Goal: Find specific page/section: Find specific page/section

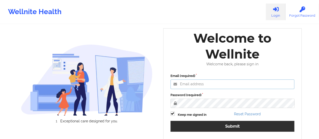
type input "[EMAIL_ADDRESS][DOMAIN_NAME]"
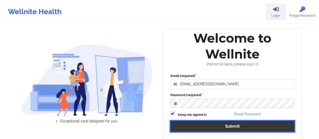
click at [201, 121] on button "Submit" at bounding box center [232, 126] width 124 height 11
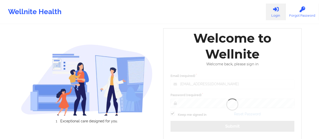
click at [201, 121] on div "Welcome to Wellnite Welcome back, please sign in Email (required) [EMAIL_ADDRES…" at bounding box center [232, 85] width 139 height 114
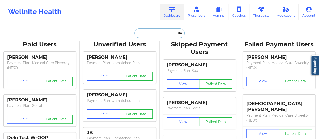
click at [156, 31] on input "text" at bounding box center [159, 33] width 50 height 10
paste input "[EMAIL_ADDRESS][DOMAIN_NAME]"
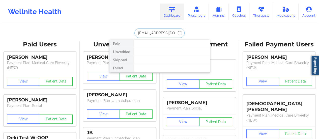
type input "[EMAIL_ADDRESS][DOMAIN_NAME]"
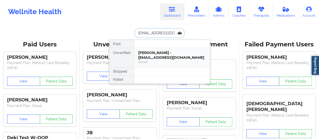
click at [155, 55] on div "[PERSON_NAME] - [EMAIL_ADDRESS][DOMAIN_NAME]" at bounding box center [172, 54] width 68 height 9
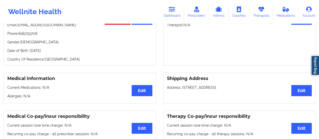
scroll to position [62, 0]
